Goal: Task Accomplishment & Management: Manage account settings

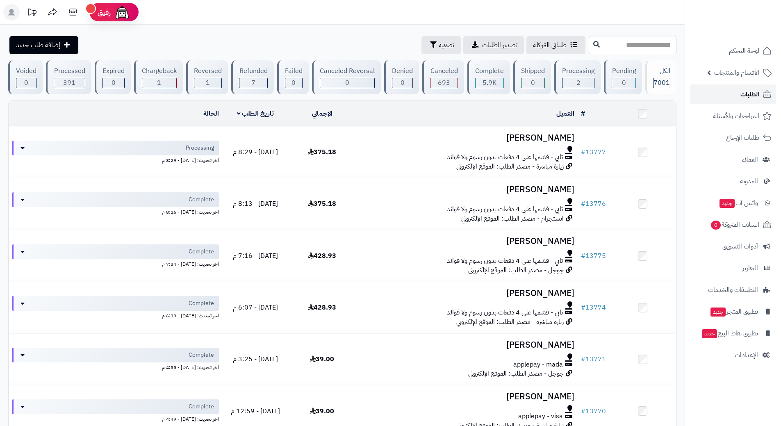
click at [746, 87] on link "الطلبات" at bounding box center [733, 94] width 86 height 20
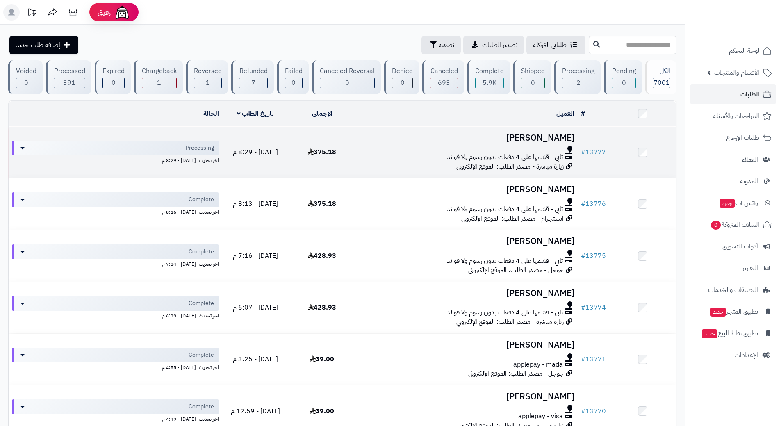
click at [381, 152] on div "تابي - قسّمها على 4 دفعات بدون رسوم ولا فوائد" at bounding box center [467, 156] width 216 height 9
click at [382, 152] on div "تابي - قسّمها على 4 دفعات بدون رسوم ولا فوائد" at bounding box center [467, 156] width 216 height 9
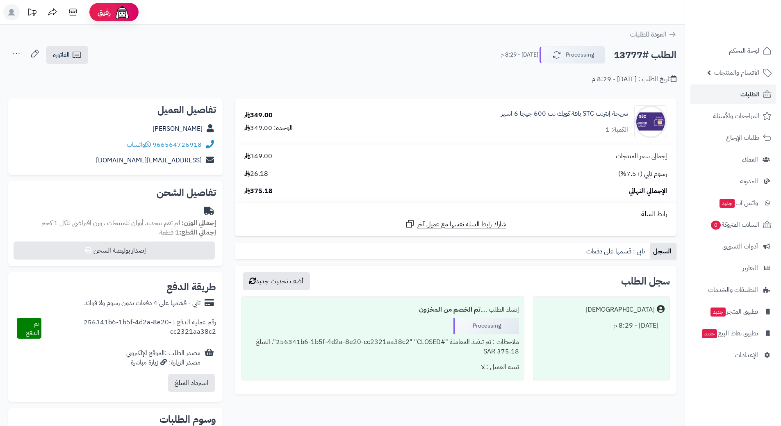
click at [636, 55] on h2 "الطلب #13777" at bounding box center [645, 55] width 63 height 17
copy div "الطلب #13777 Processing"
click at [150, 143] on icon at bounding box center [148, 144] width 6 height 7
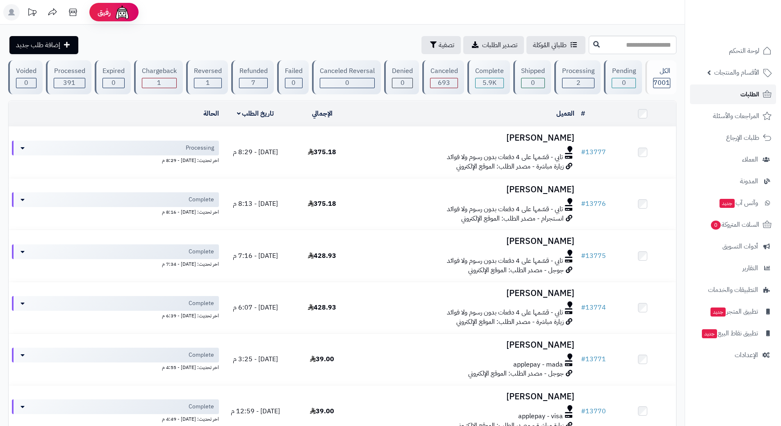
click at [705, 91] on link "الطلبات" at bounding box center [733, 94] width 86 height 20
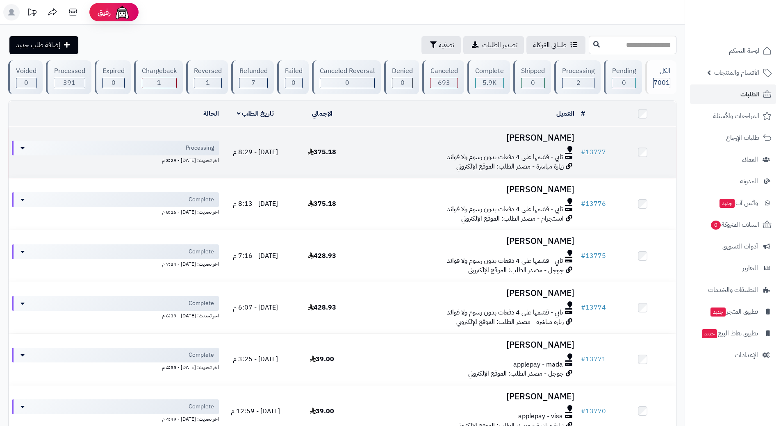
click at [378, 138] on h3 "[PERSON_NAME]" at bounding box center [467, 137] width 216 height 9
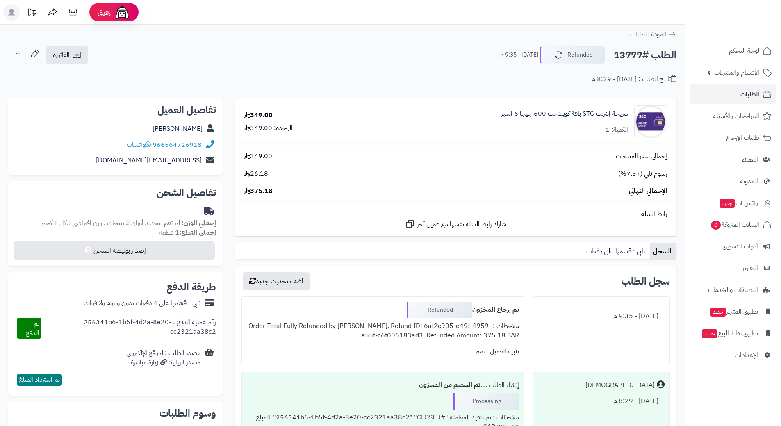
scroll to position [41, 0]
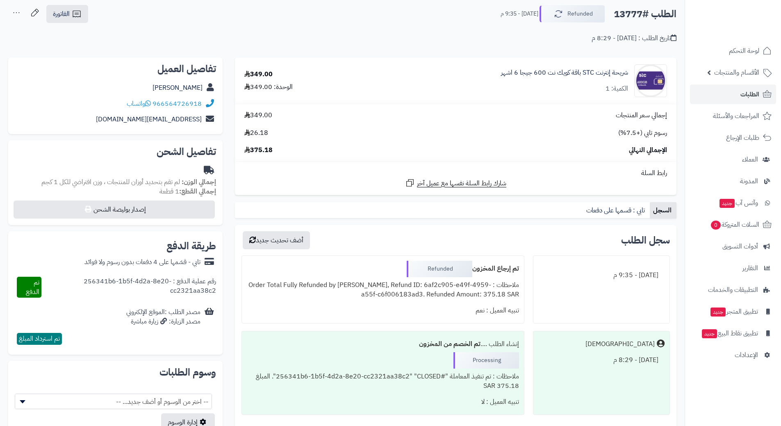
click at [714, 98] on link "الطلبات" at bounding box center [733, 94] width 86 height 20
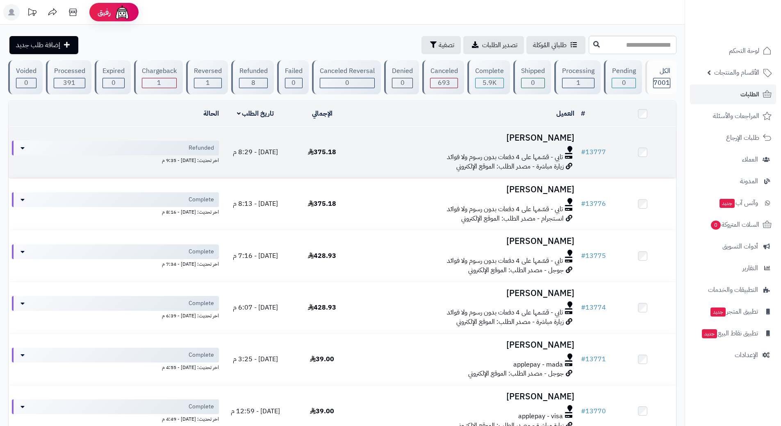
click at [363, 141] on td "شوقي الزمر تابي - قسّمها على 4 دفعات بدون رسوم ولا فوائد زيارة مباشرة - مصدر ال…" at bounding box center [466, 152] width 222 height 51
click at [387, 148] on div at bounding box center [467, 149] width 216 height 7
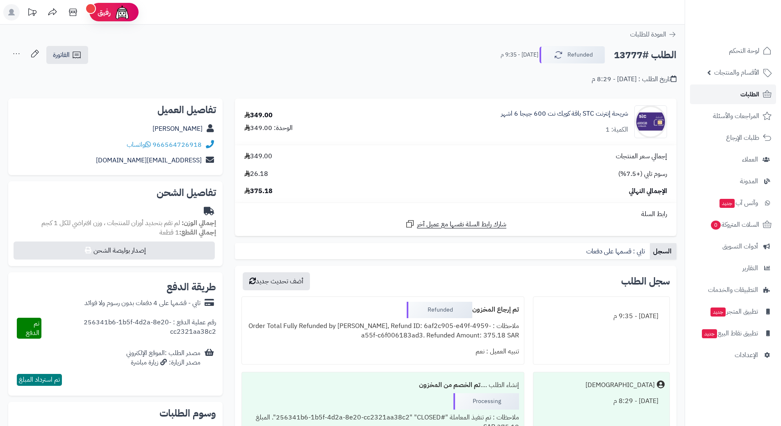
click at [737, 91] on link "الطلبات" at bounding box center [733, 94] width 86 height 20
